Goal: Task Accomplishment & Management: Manage account settings

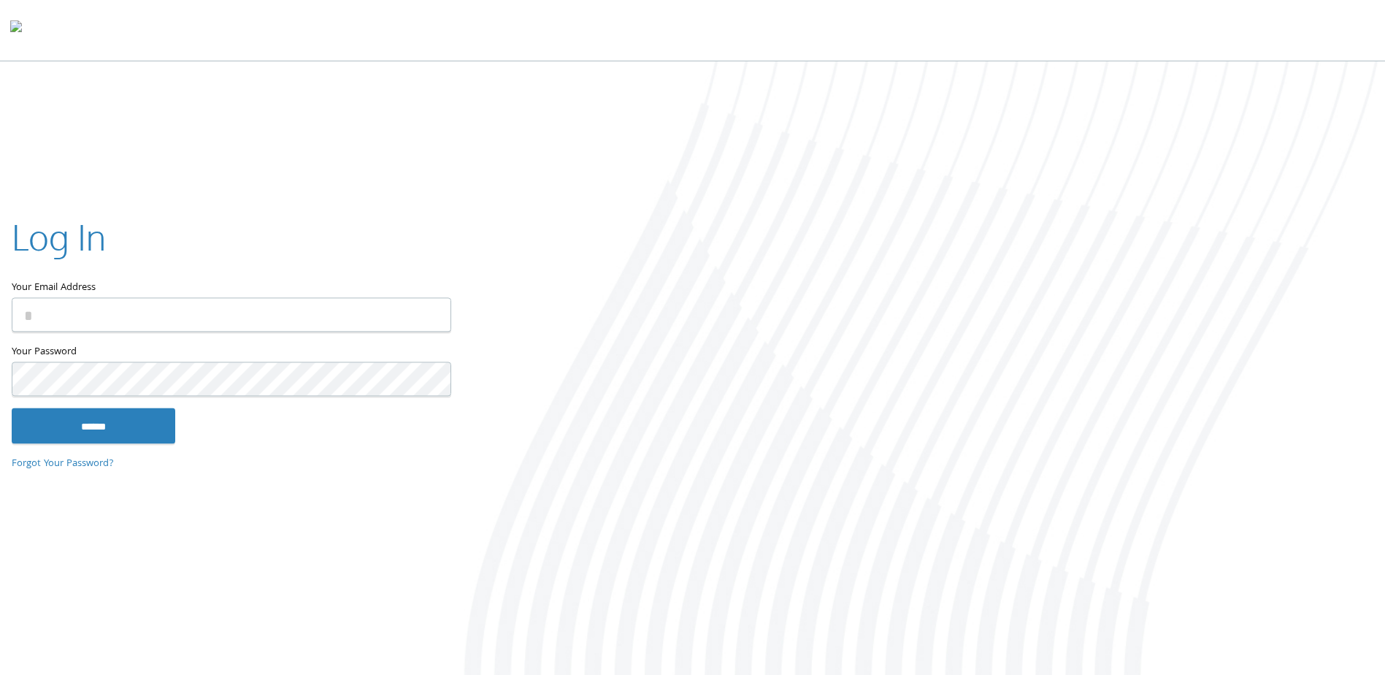
type input "**********"
click at [123, 437] on input "******" at bounding box center [94, 425] width 164 height 35
type input "**********"
click at [160, 432] on input "******" at bounding box center [94, 425] width 164 height 35
